Goal: Information Seeking & Learning: Compare options

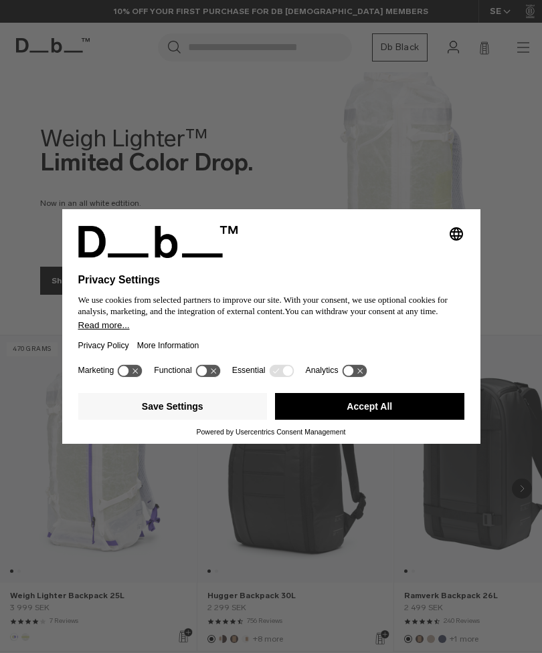
click at [364, 419] on button "Accept All" at bounding box center [369, 406] width 189 height 27
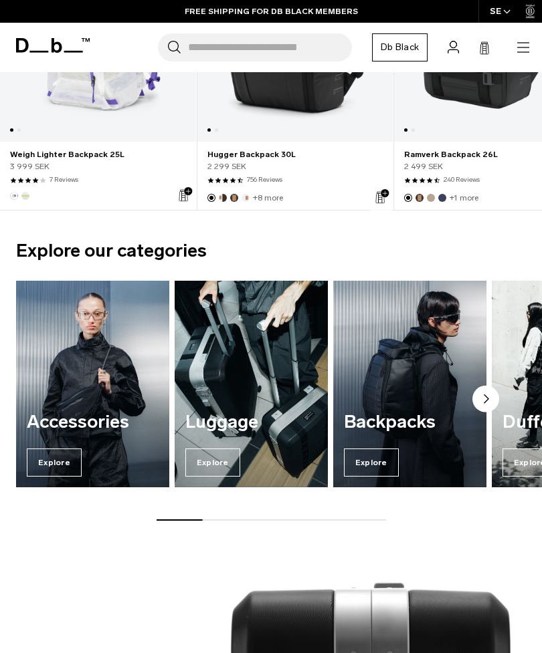
scroll to position [442, 0]
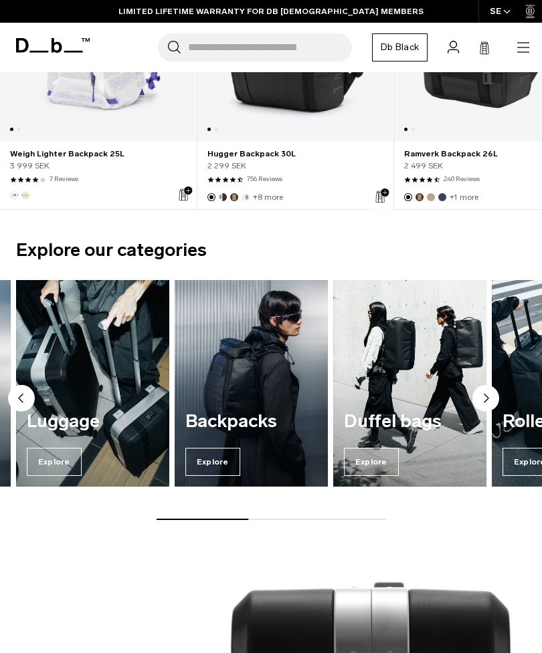
click at [408, 377] on img "4 / 7" at bounding box center [409, 383] width 153 height 207
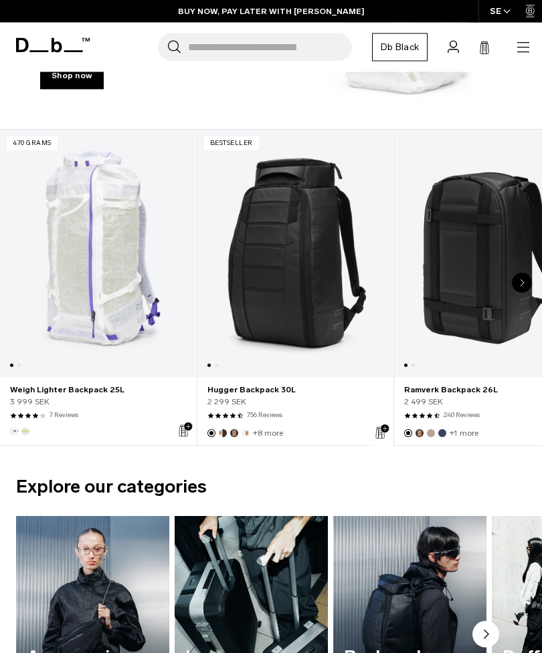
scroll to position [205, 0]
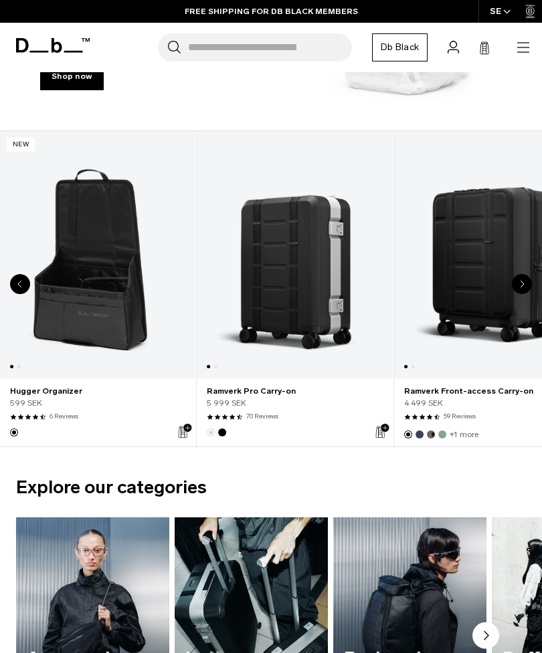
click at [114, 292] on link "Hugger Organizer" at bounding box center [98, 254] width 196 height 247
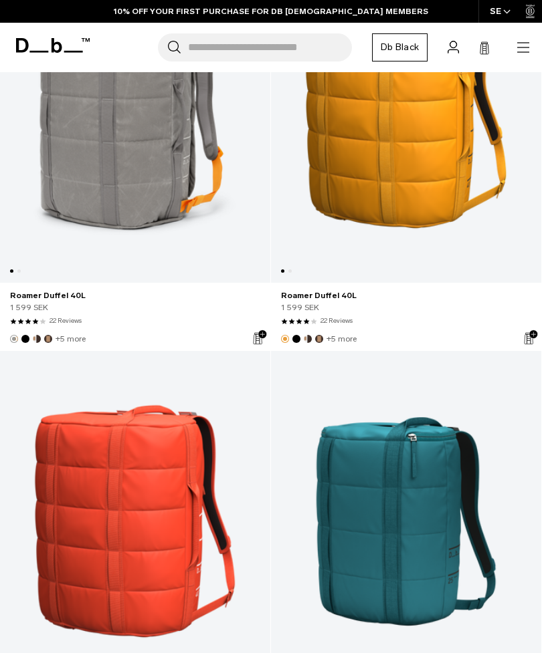
scroll to position [6472, 0]
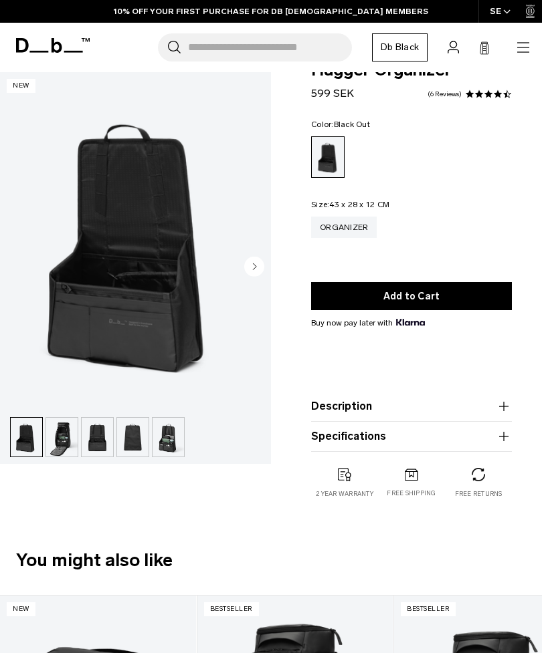
scroll to position [32, 0]
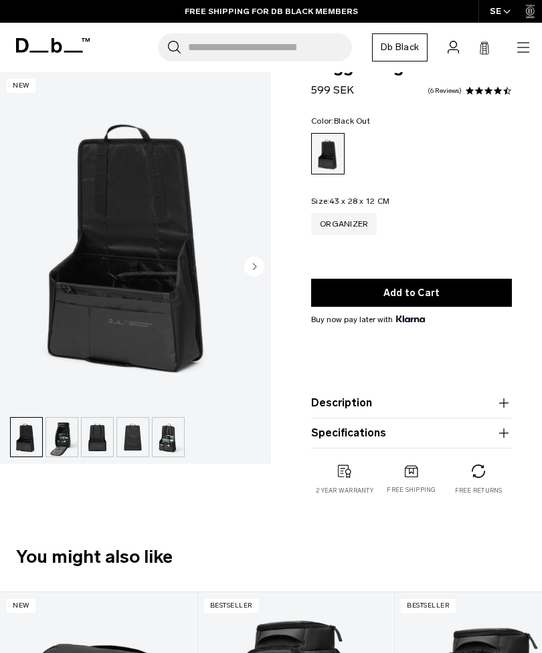
click at [258, 271] on circle "Next slide" at bounding box center [254, 267] width 20 height 20
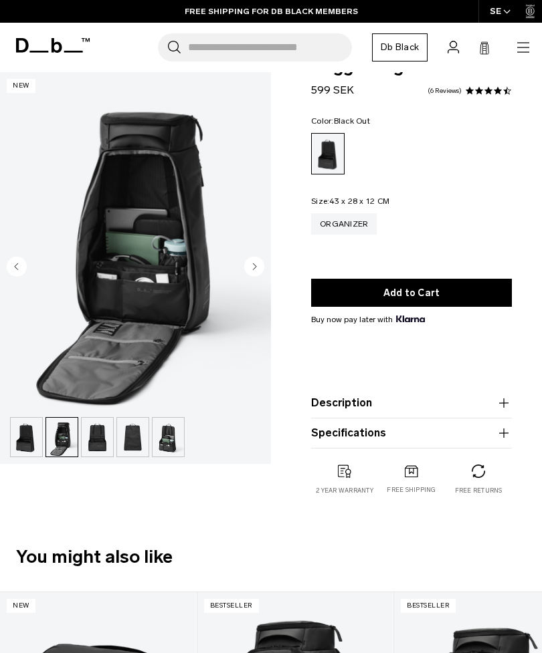
click at [254, 267] on icon "Next slide" at bounding box center [254, 266] width 3 height 6
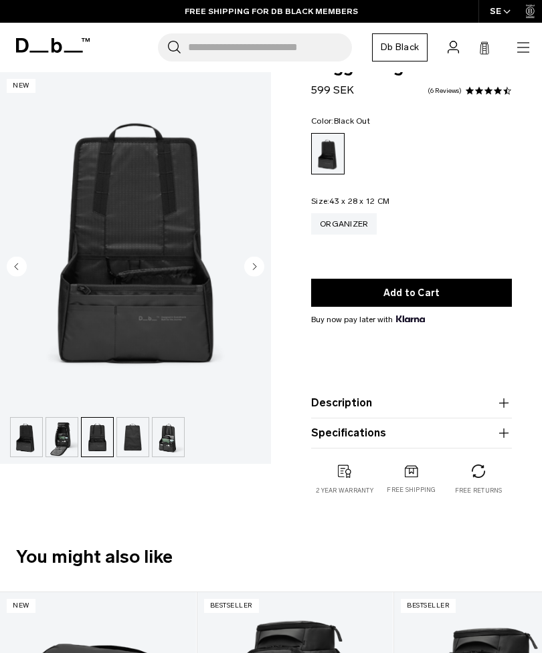
click at [253, 270] on circle "Next slide" at bounding box center [254, 267] width 20 height 20
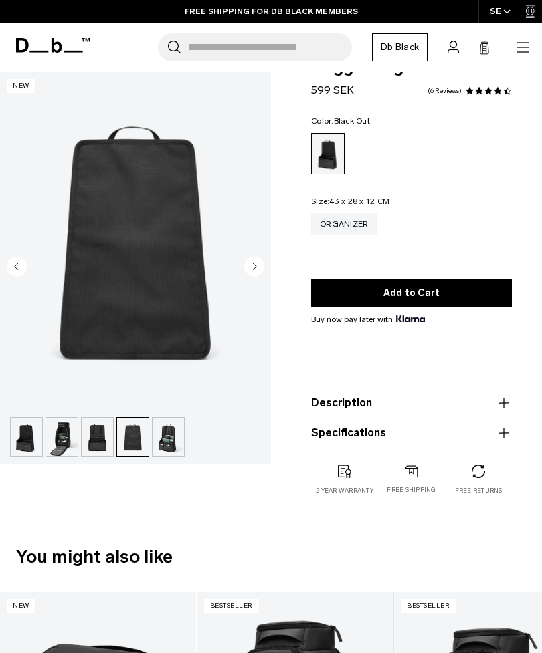
click at [258, 268] on circle "Next slide" at bounding box center [254, 267] width 20 height 20
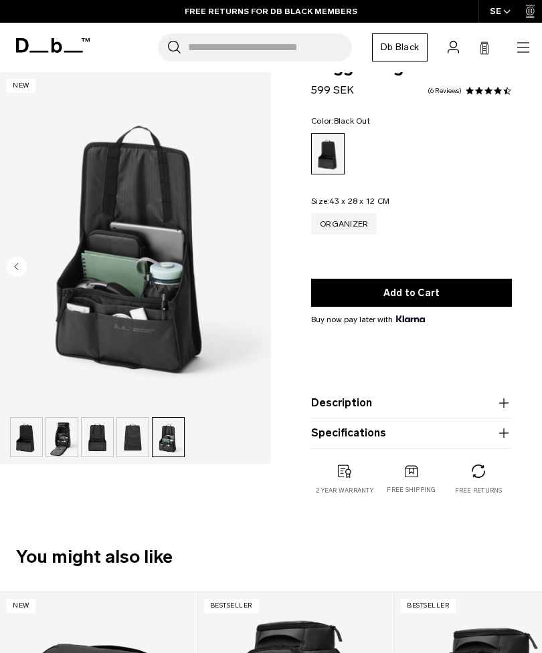
click at [29, 438] on img "button" at bounding box center [26, 437] width 31 height 39
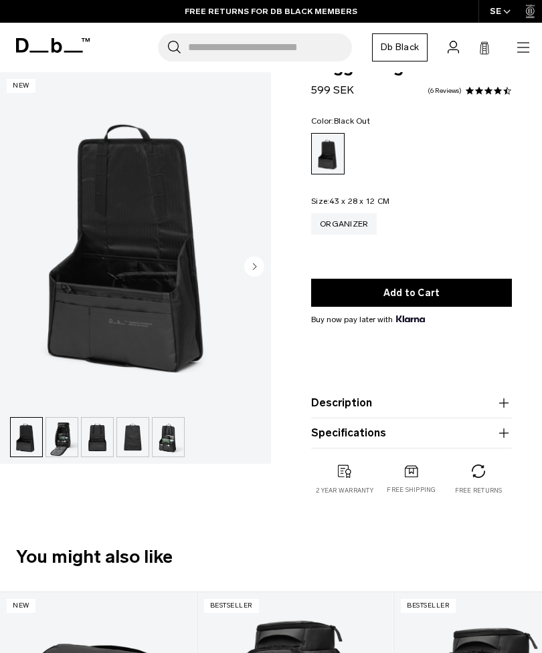
click at [71, 436] on img "button" at bounding box center [61, 437] width 31 height 39
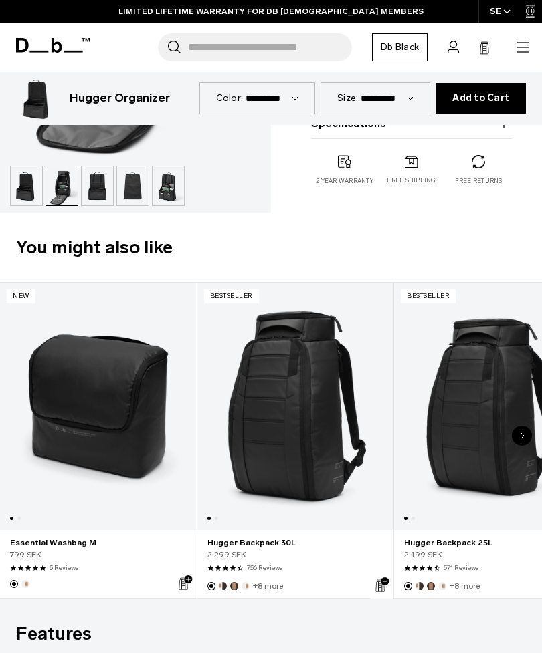
scroll to position [344, 0]
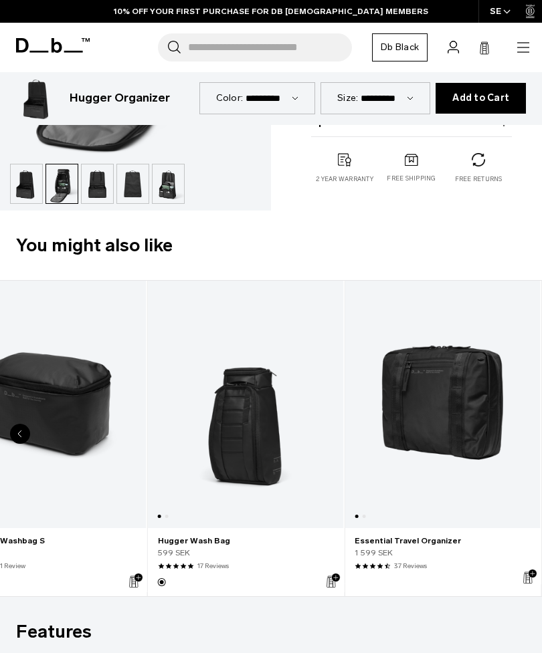
click at [453, 411] on link "Essential Travel Organizer" at bounding box center [442, 404] width 196 height 247
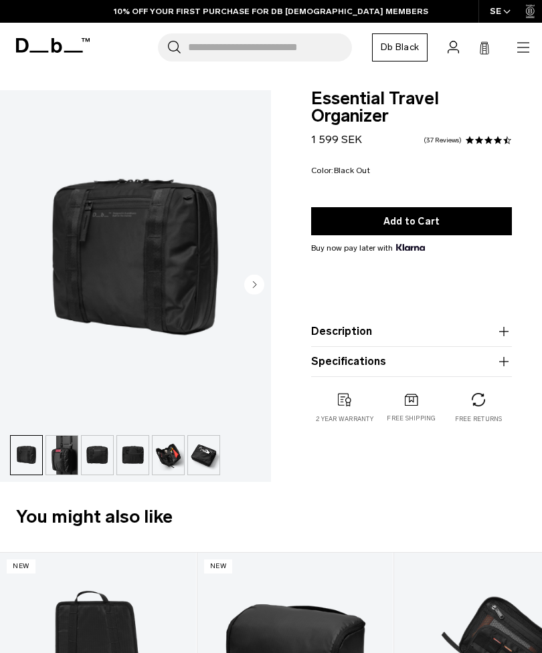
click at [174, 453] on img "button" at bounding box center [167, 455] width 31 height 39
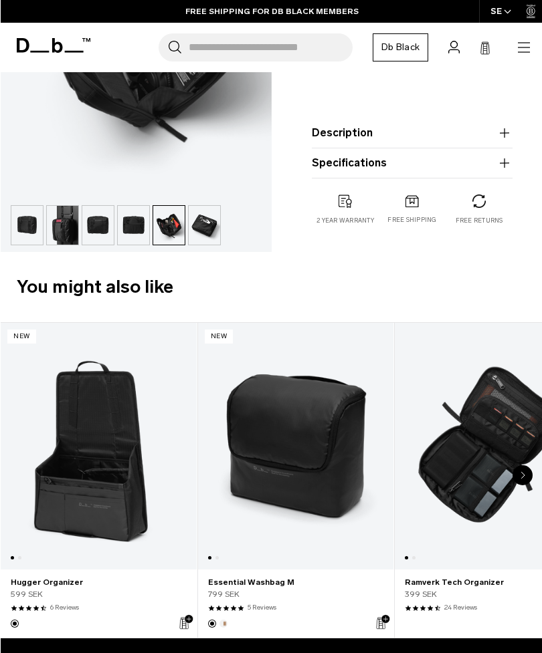
scroll to position [232, 0]
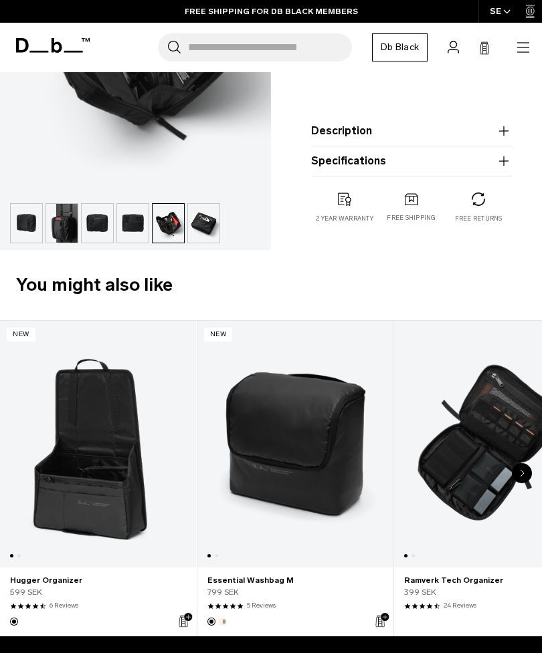
click at [293, 472] on link "Essential Washbag M" at bounding box center [295, 444] width 196 height 247
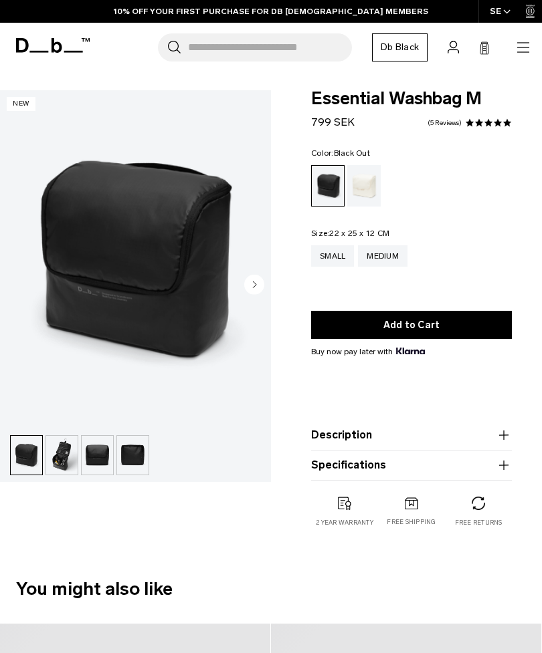
click at [70, 455] on img "button" at bounding box center [61, 455] width 31 height 39
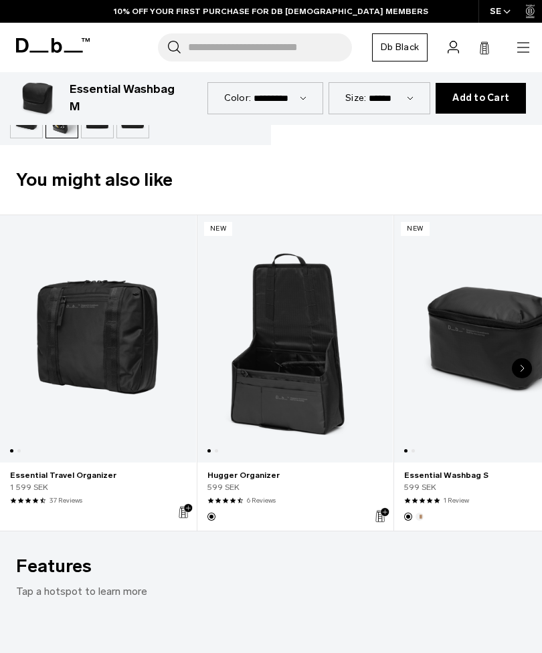
scroll to position [410, 0]
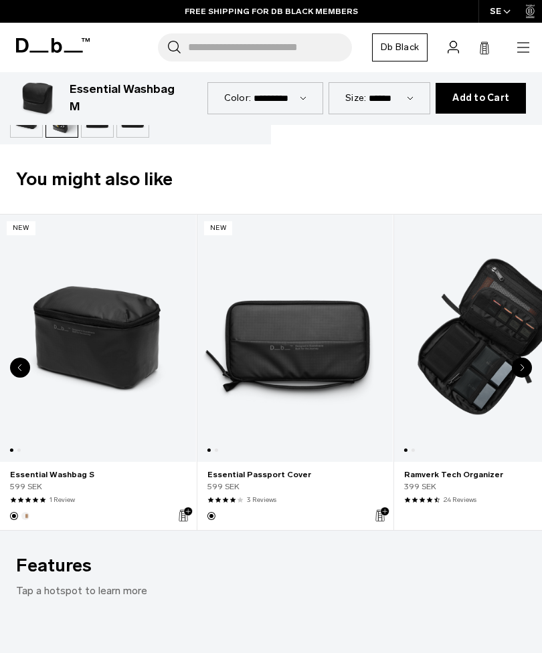
click at [100, 346] on link "Essential Washbag S" at bounding box center [98, 338] width 196 height 247
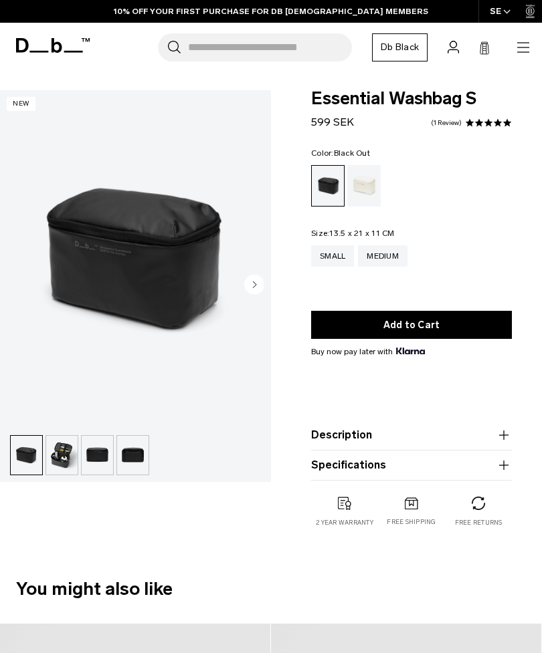
click at [61, 463] on img "button" at bounding box center [61, 455] width 31 height 39
